Goal: Information Seeking & Learning: Learn about a topic

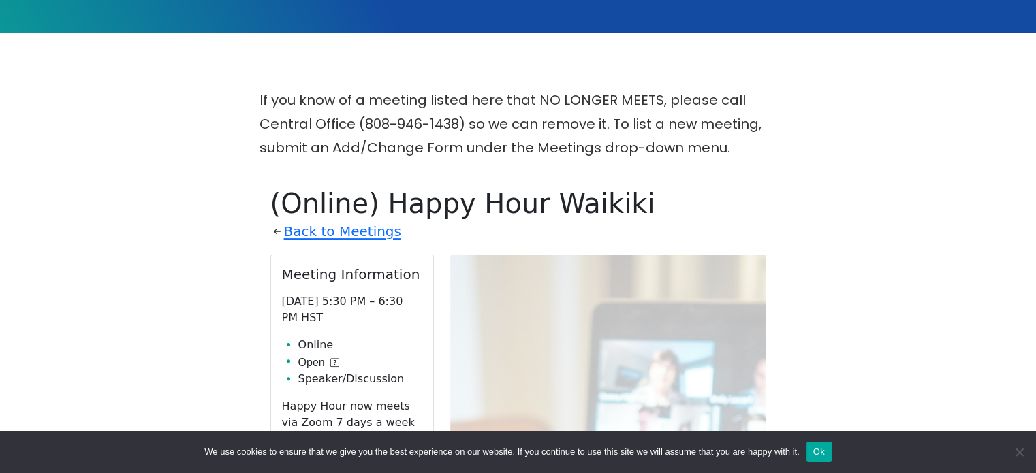
scroll to position [300, 0]
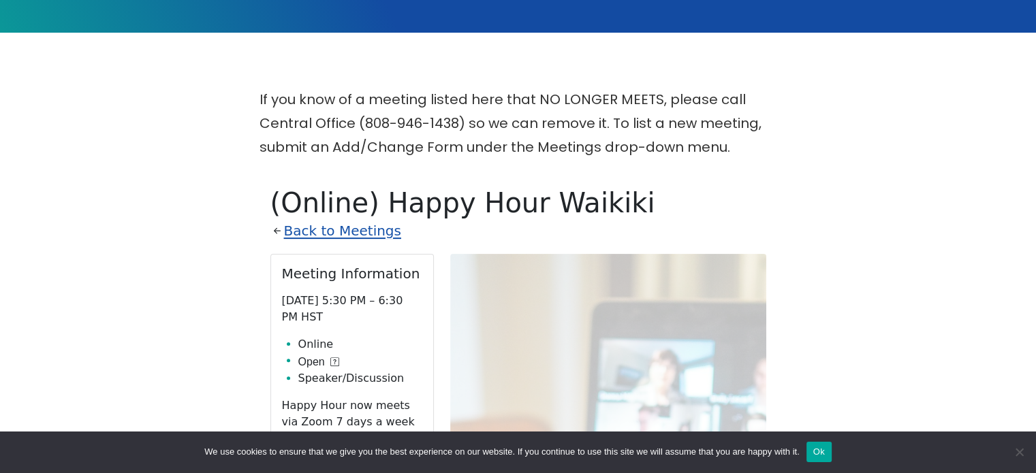
click at [298, 237] on link "Back to Meetings" at bounding box center [342, 231] width 117 height 24
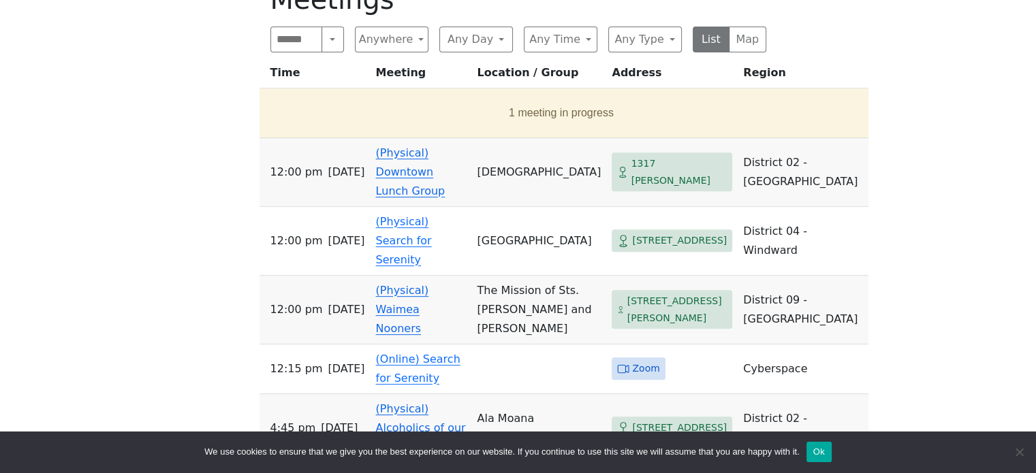
scroll to position [503, 0]
click at [560, 40] on button "Any Time" at bounding box center [561, 40] width 74 height 26
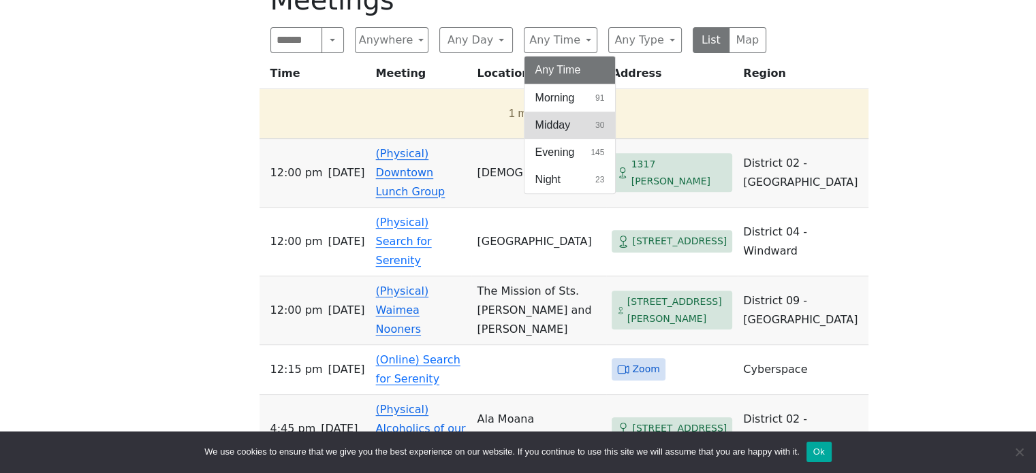
click at [557, 122] on span "Midday" at bounding box center [552, 125] width 35 height 16
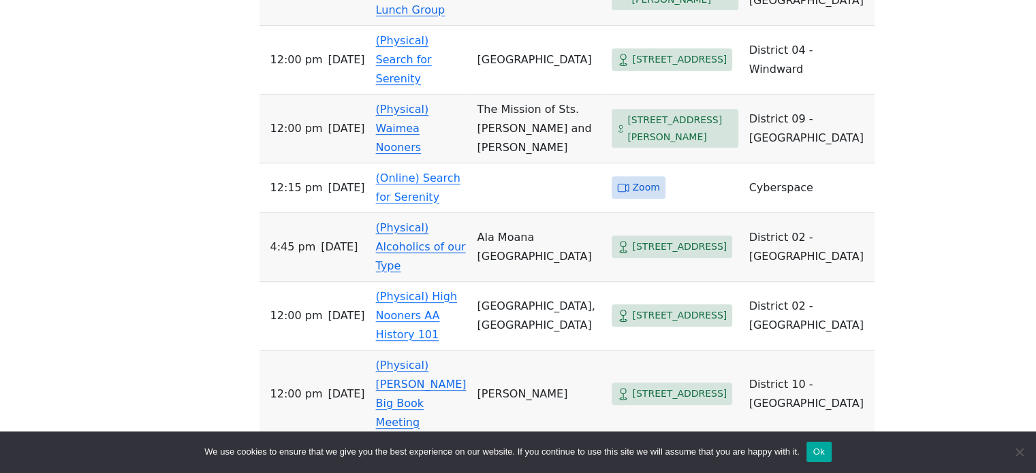
scroll to position [634, 0]
drag, startPoint x: 179, startPoint y: 170, endPoint x: 145, endPoint y: 146, distance: 41.6
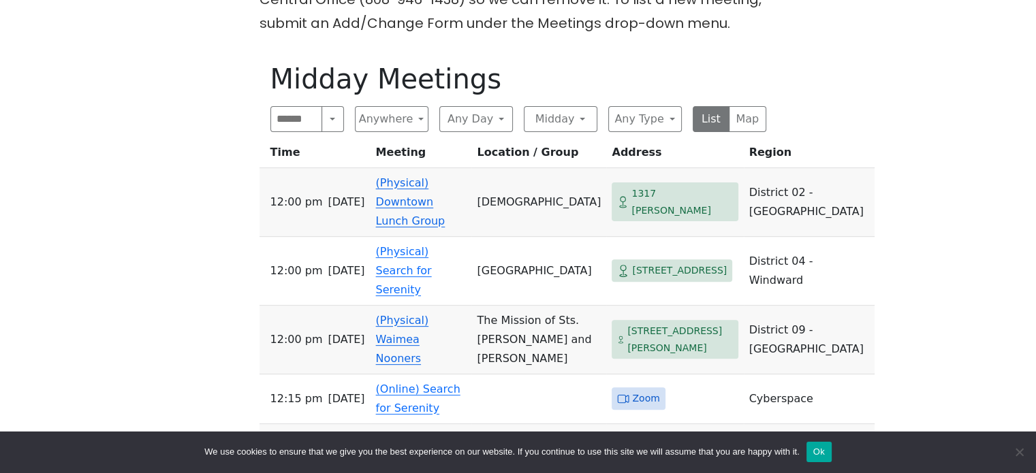
scroll to position [424, 0]
click at [444, 116] on button "Any Day" at bounding box center [476, 119] width 74 height 26
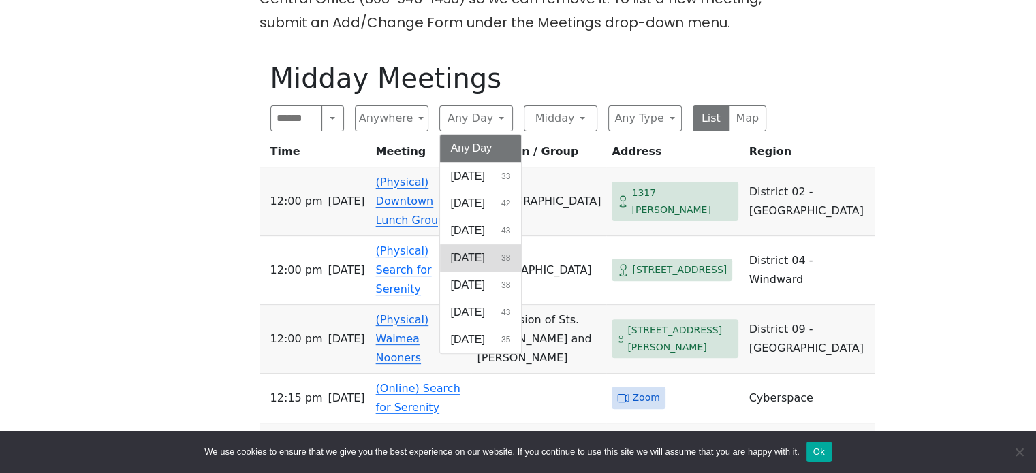
click at [477, 258] on span "[DATE]" at bounding box center [468, 258] width 34 height 16
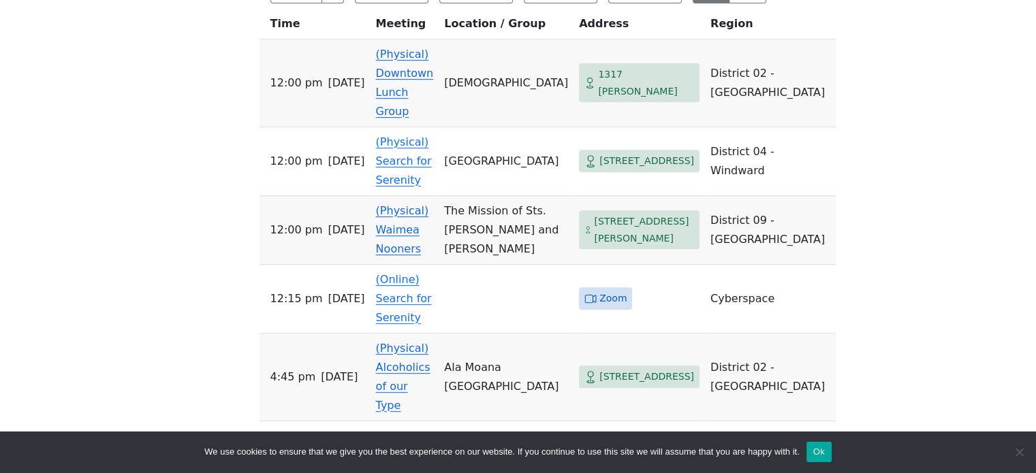
scroll to position [567, 0]
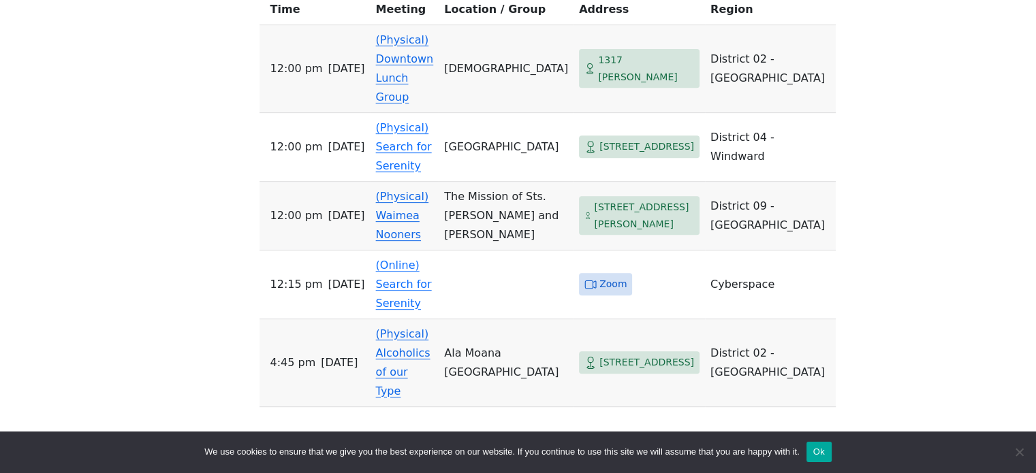
click at [181, 292] on div "If you know of a meeting listed here that NO LONGER MEETS, please call Central …" at bounding box center [518, 122] width 932 height 603
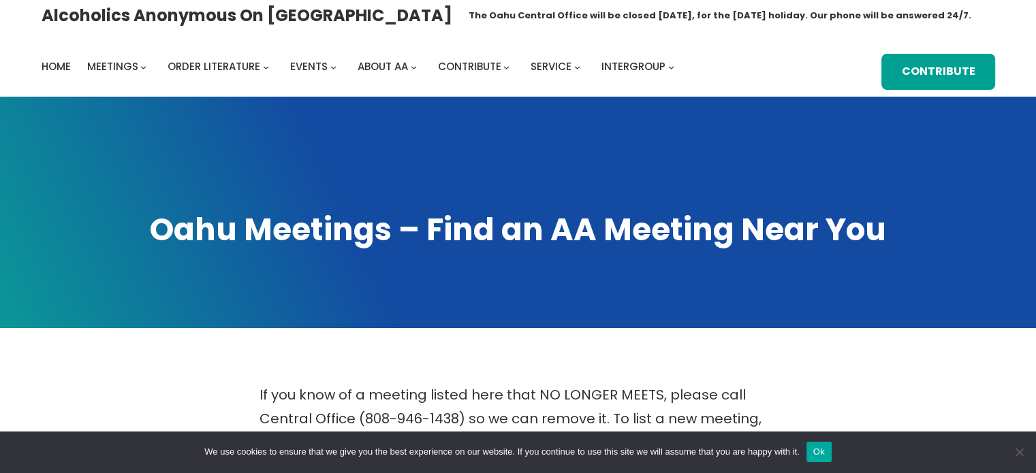
scroll to position [0, 0]
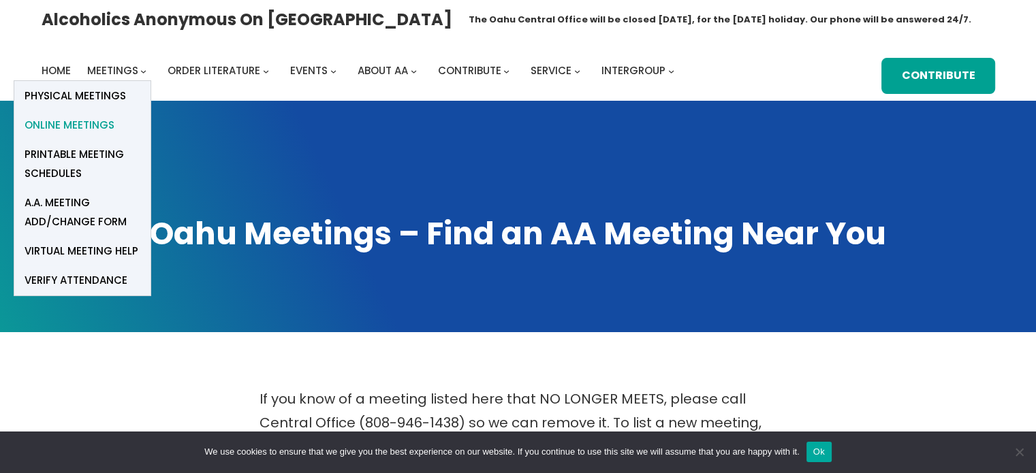
click at [95, 119] on span "Online Meetings" at bounding box center [70, 125] width 90 height 19
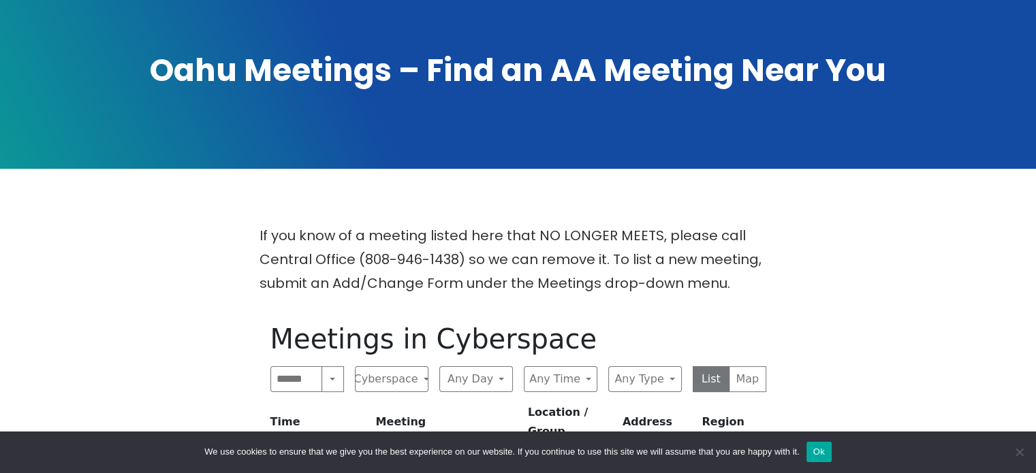
scroll to position [308, 0]
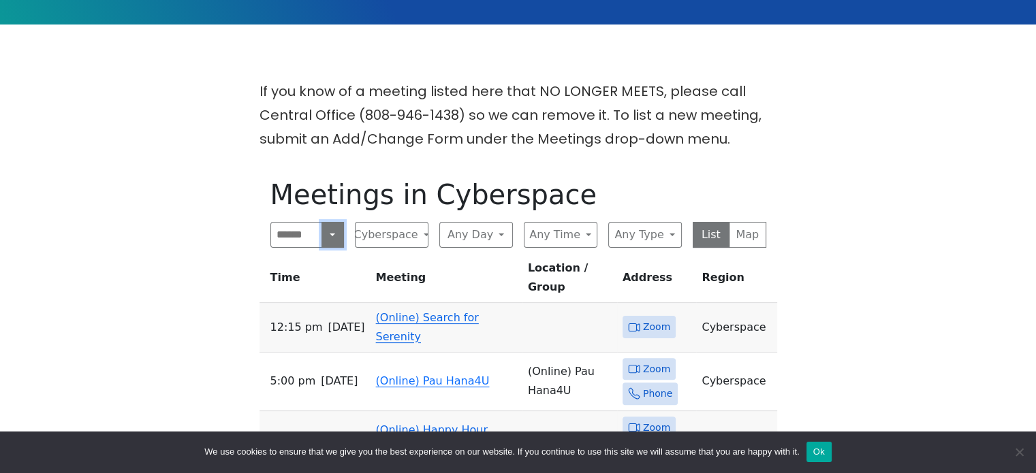
click at [336, 234] on button "Search" at bounding box center [332, 235] width 22 height 26
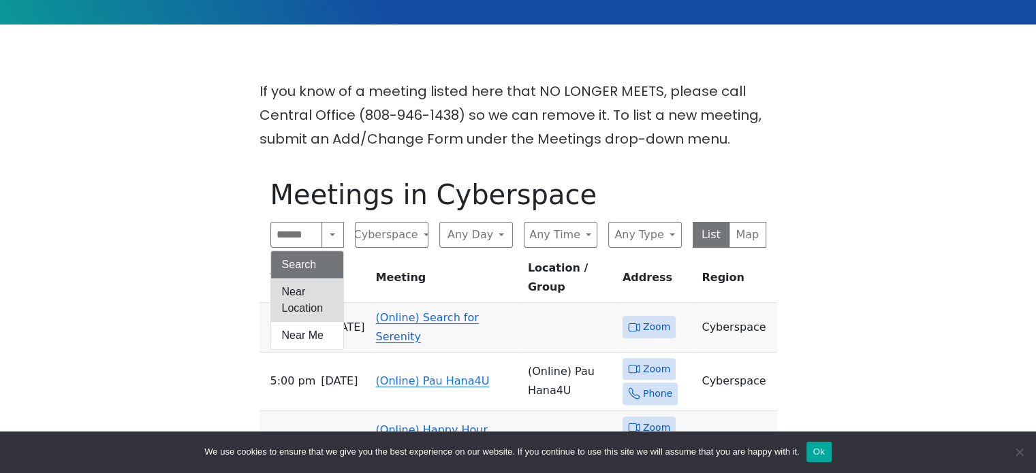
click at [313, 298] on button "Near Location" at bounding box center [307, 301] width 72 height 44
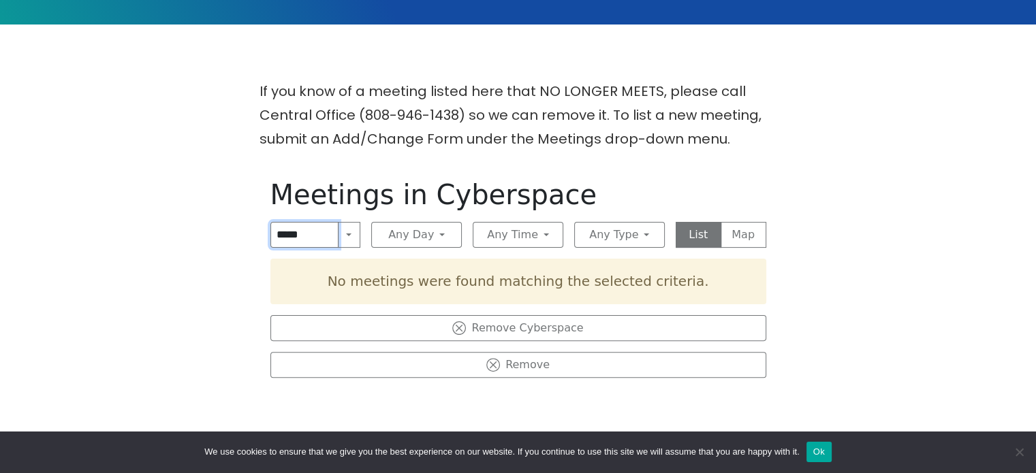
click input "submit" at bounding box center [0, 0] width 0 height 0
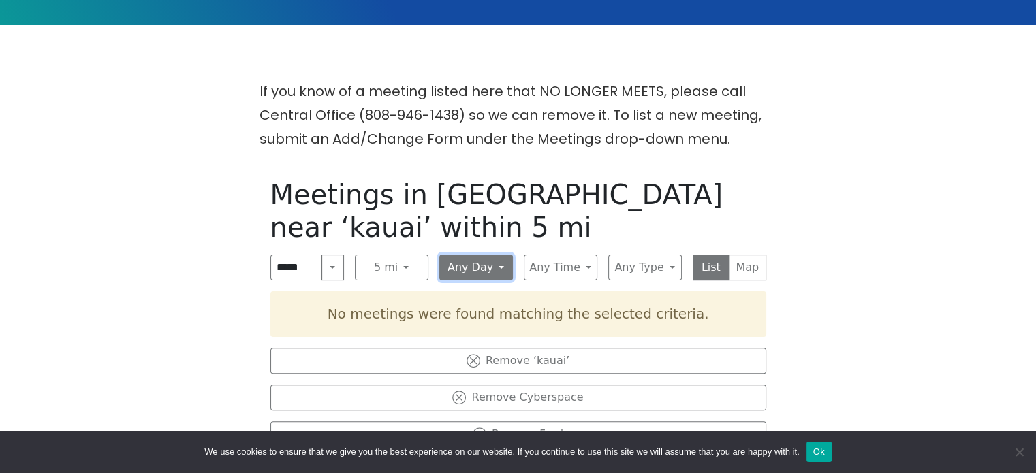
click at [489, 258] on button "Any Day" at bounding box center [476, 268] width 74 height 26
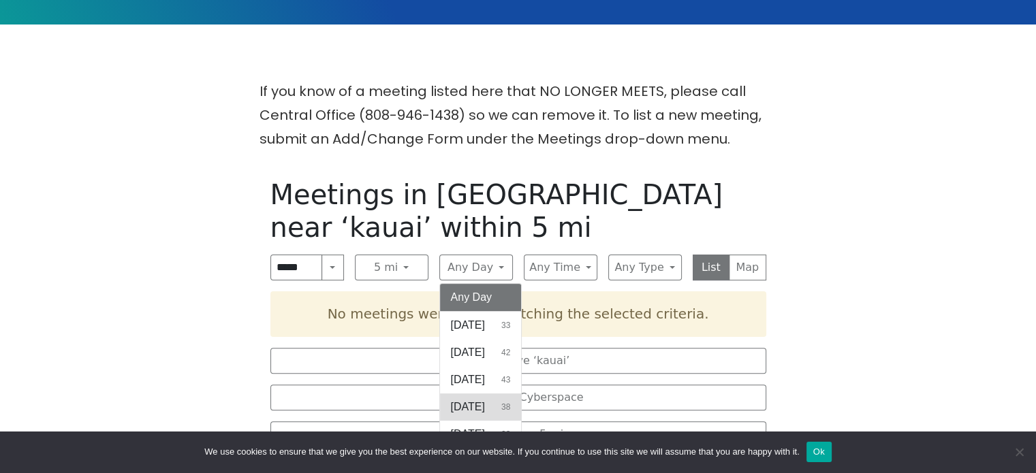
click at [482, 399] on span "[DATE]" at bounding box center [468, 407] width 34 height 16
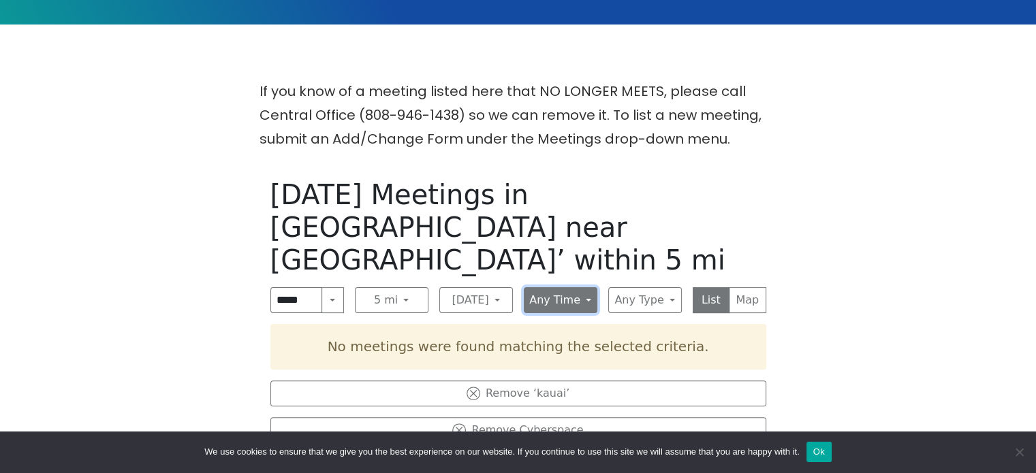
click at [564, 287] on button "Any Time" at bounding box center [561, 300] width 74 height 26
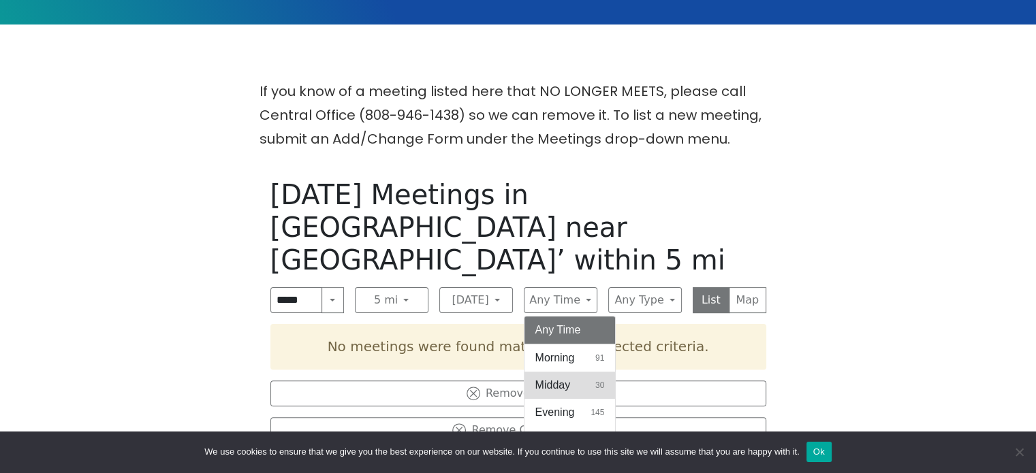
click at [554, 377] on span "Midday" at bounding box center [552, 385] width 35 height 16
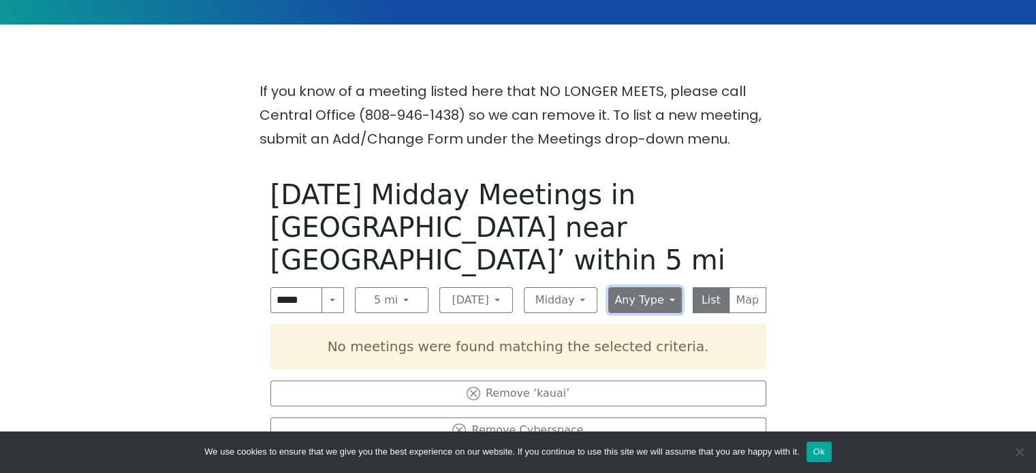
click at [646, 287] on button "Any Type" at bounding box center [645, 300] width 74 height 26
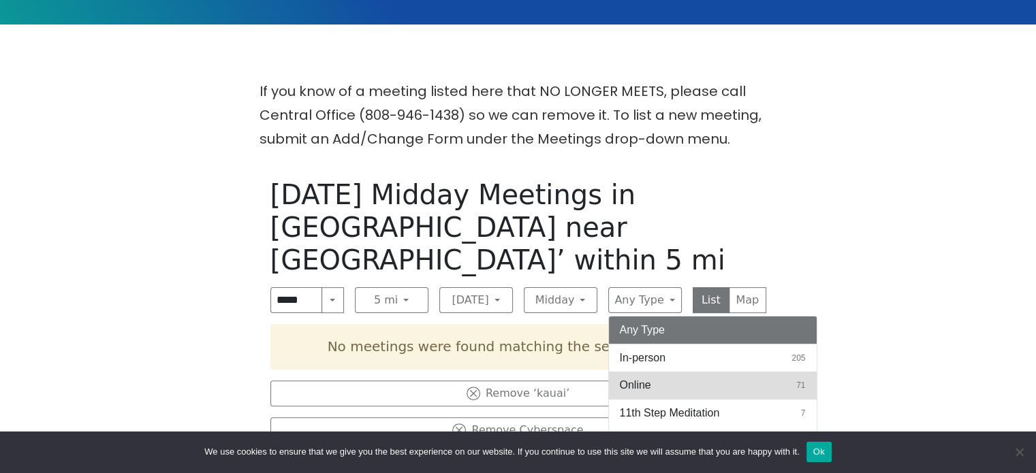
click at [645, 377] on span "Online" at bounding box center [635, 385] width 31 height 16
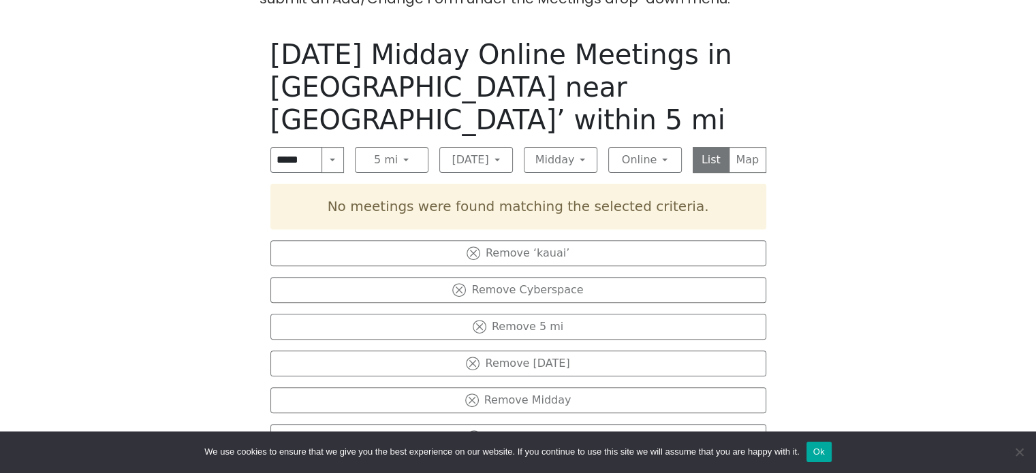
scroll to position [447, 0]
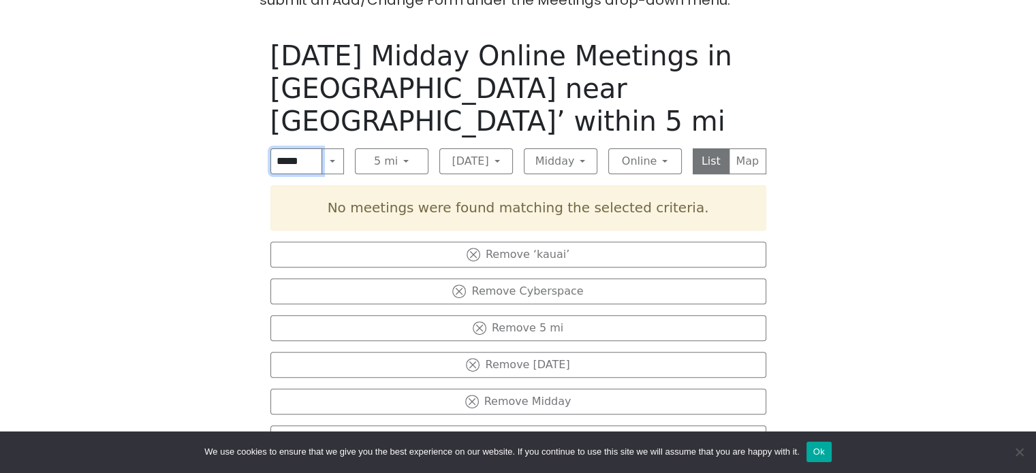
click at [278, 148] on input "*****" at bounding box center [296, 161] width 52 height 26
type input "*"
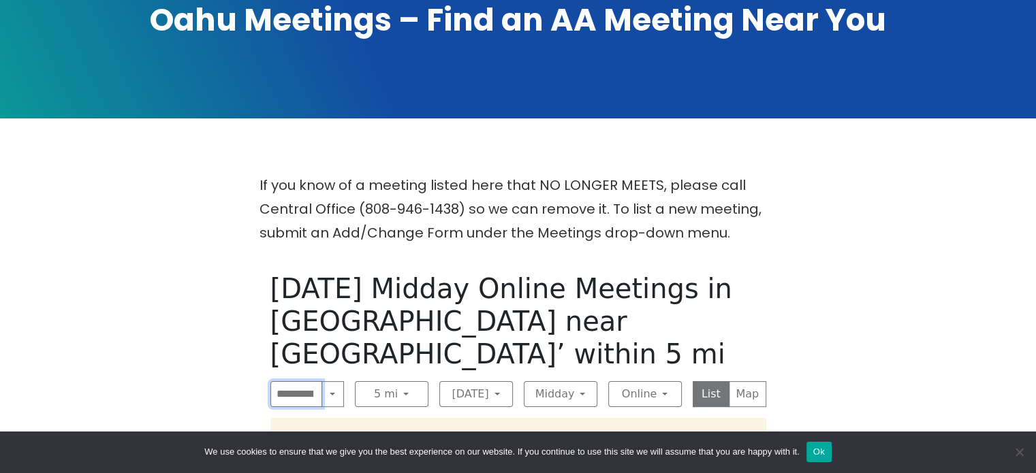
scroll to position [0, 0]
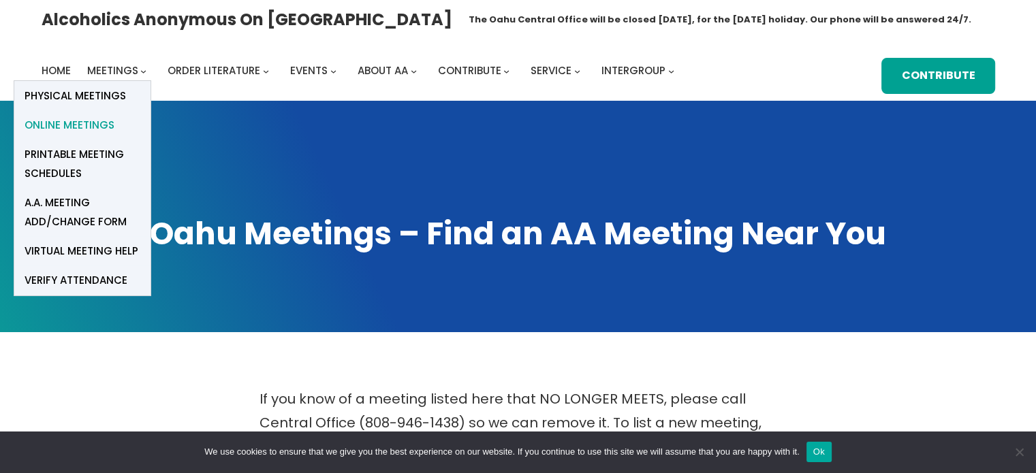
click at [95, 119] on span "Online Meetings" at bounding box center [70, 125] width 90 height 19
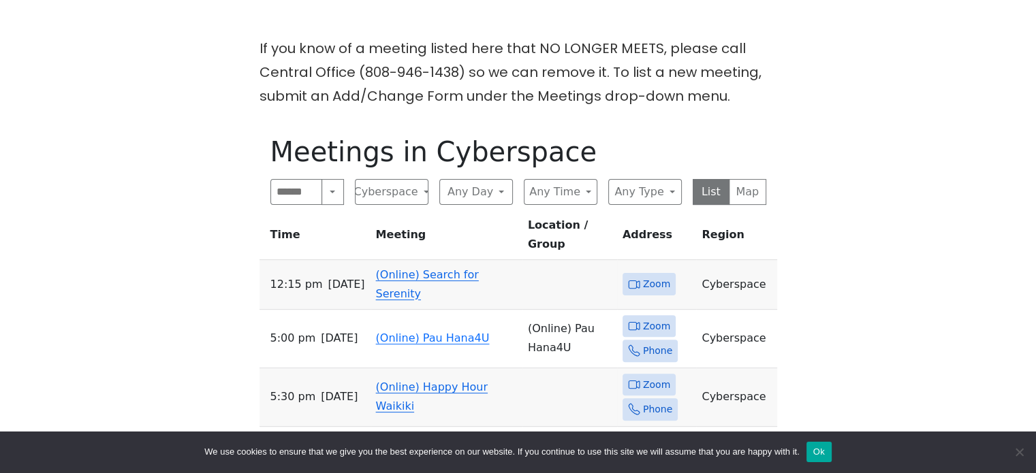
scroll to position [351, 0]
click at [482, 189] on button "Any Day" at bounding box center [476, 191] width 74 height 26
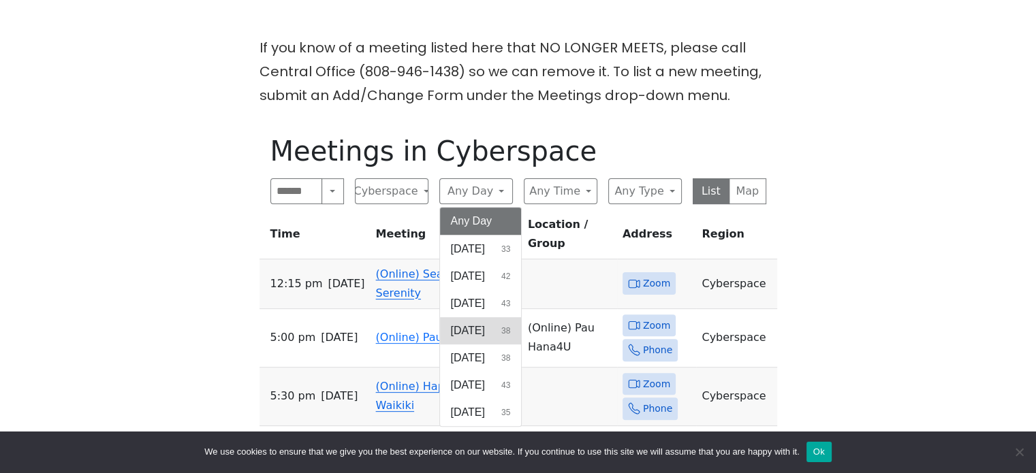
click at [472, 329] on span "[DATE]" at bounding box center [468, 331] width 34 height 16
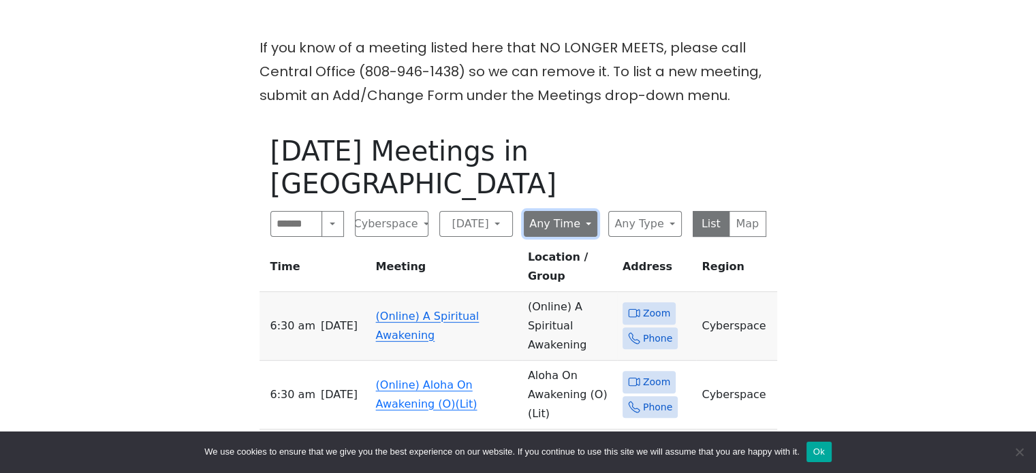
click at [567, 211] on button "Any Time" at bounding box center [561, 224] width 74 height 26
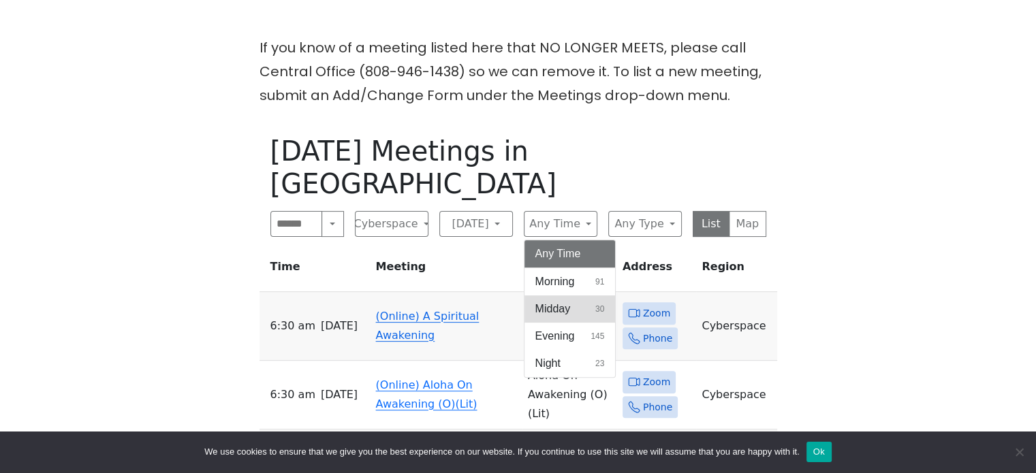
click at [556, 301] on span "Midday" at bounding box center [552, 309] width 35 height 16
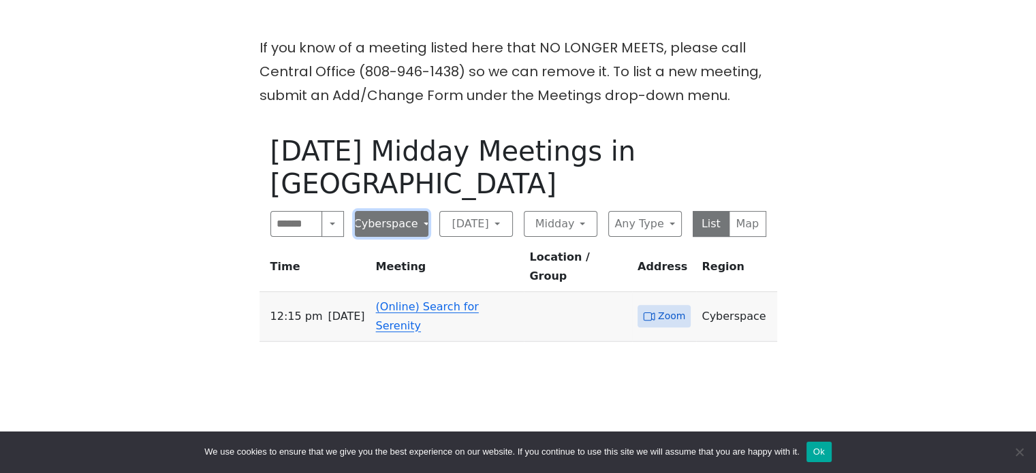
click at [398, 230] on button "Cyberspace" at bounding box center [392, 224] width 74 height 26
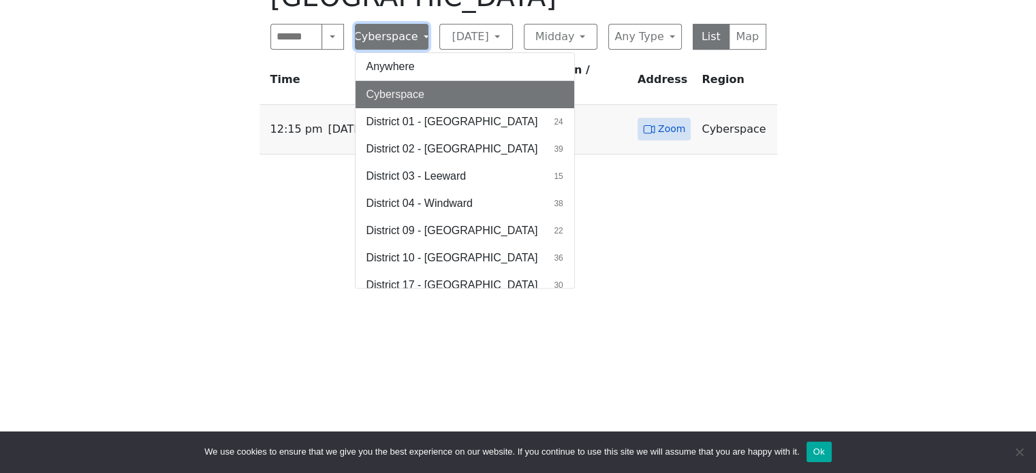
scroll to position [539, 0]
click at [221, 217] on div "If you know of a meeting listed here that NO LONGER MEETS, please call Central …" at bounding box center [518, 137] width 932 height 578
